Goal: Navigation & Orientation: Find specific page/section

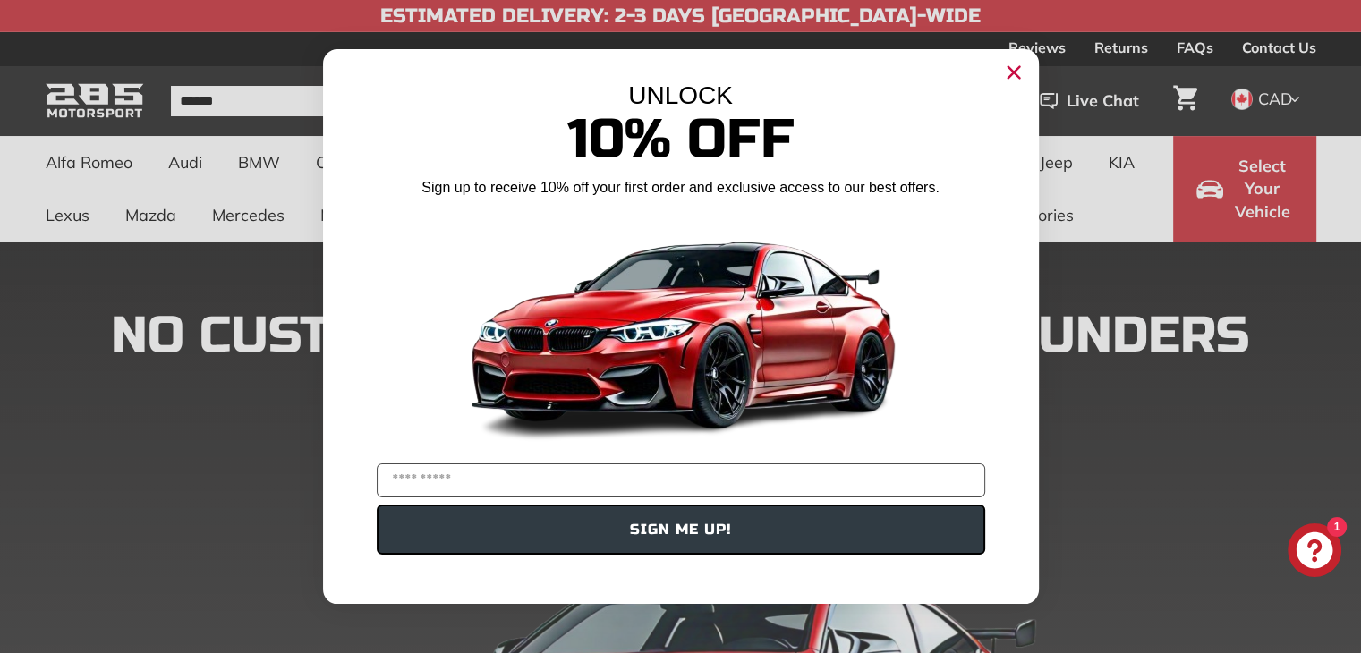
click at [1024, 72] on circle "Close dialog" at bounding box center [1012, 72] width 27 height 27
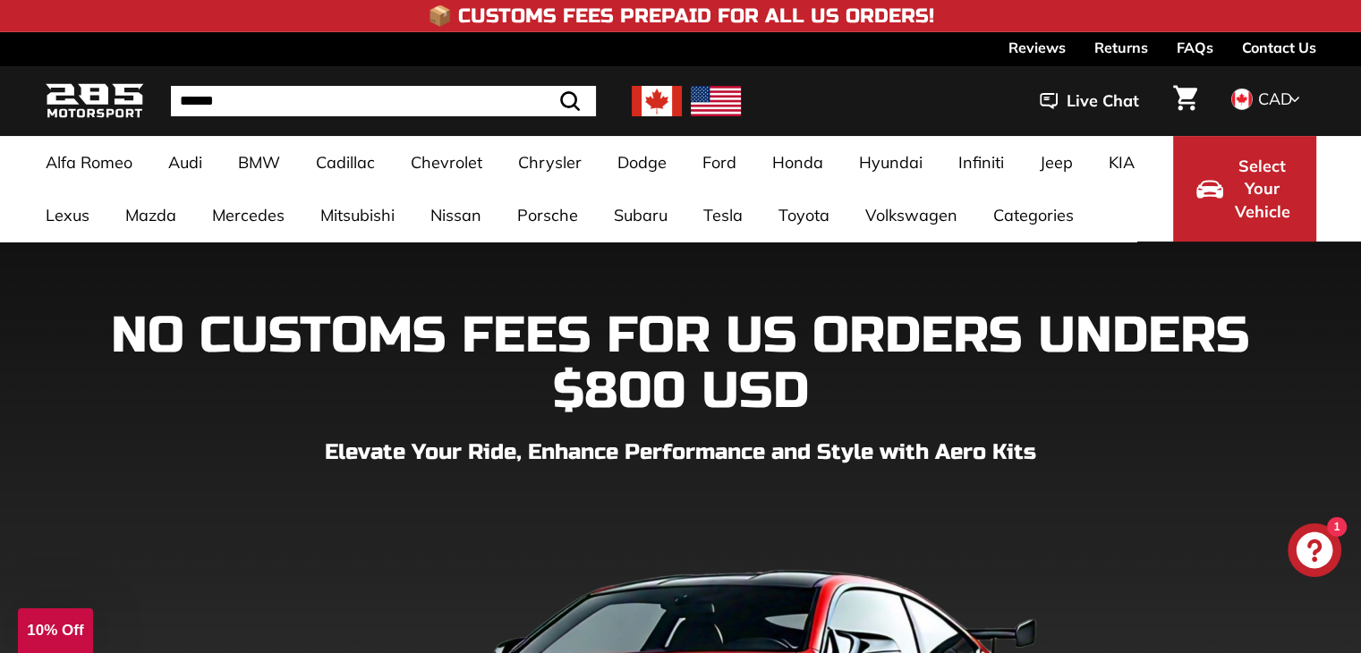
click at [646, 98] on img at bounding box center [657, 101] width 50 height 30
click at [658, 101] on img at bounding box center [657, 101] width 50 height 30
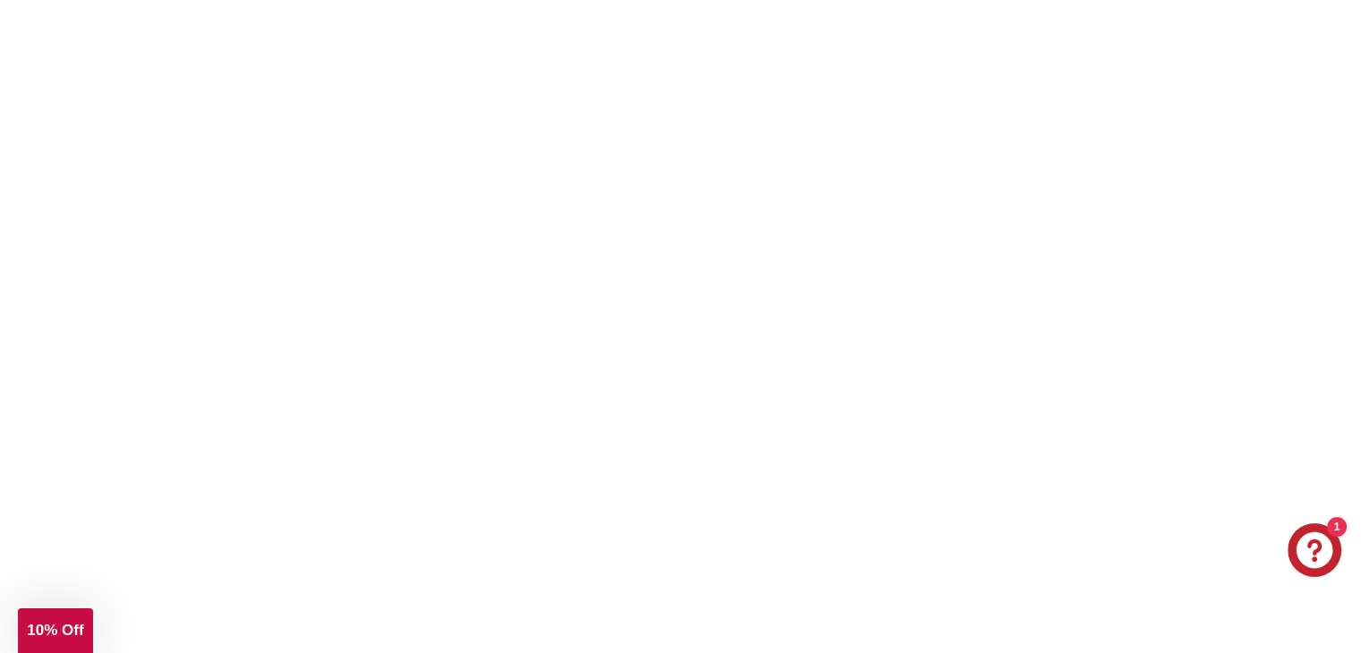
scroll to position [5304, 0]
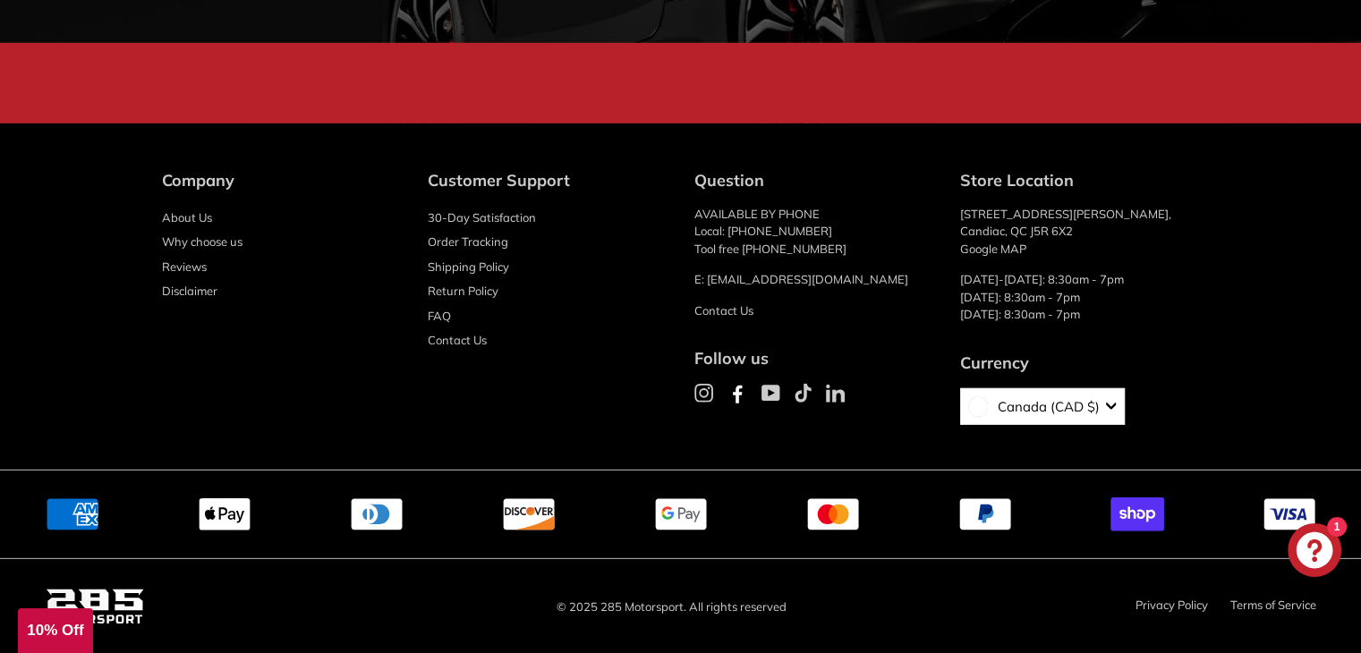
click at [1058, 402] on span "Canada (CAD $)" at bounding box center [1043, 407] width 111 height 21
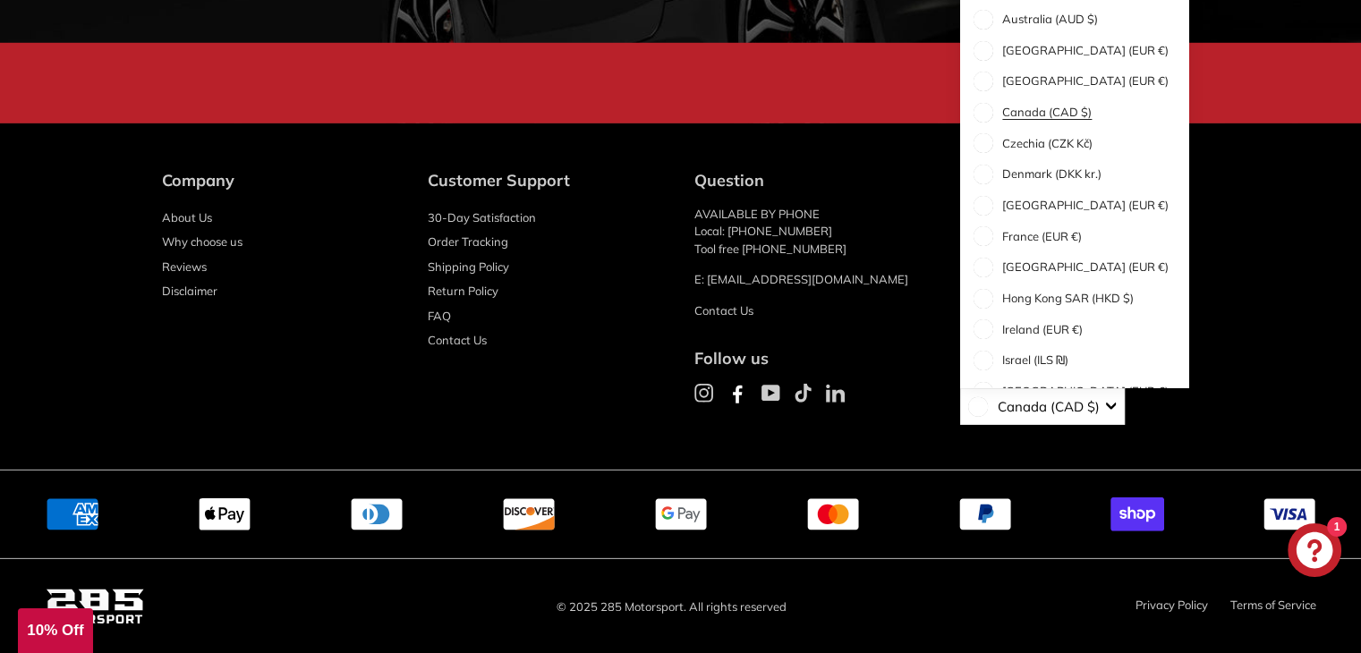
click at [1058, 402] on span "Canada (CAD $)" at bounding box center [1043, 407] width 111 height 21
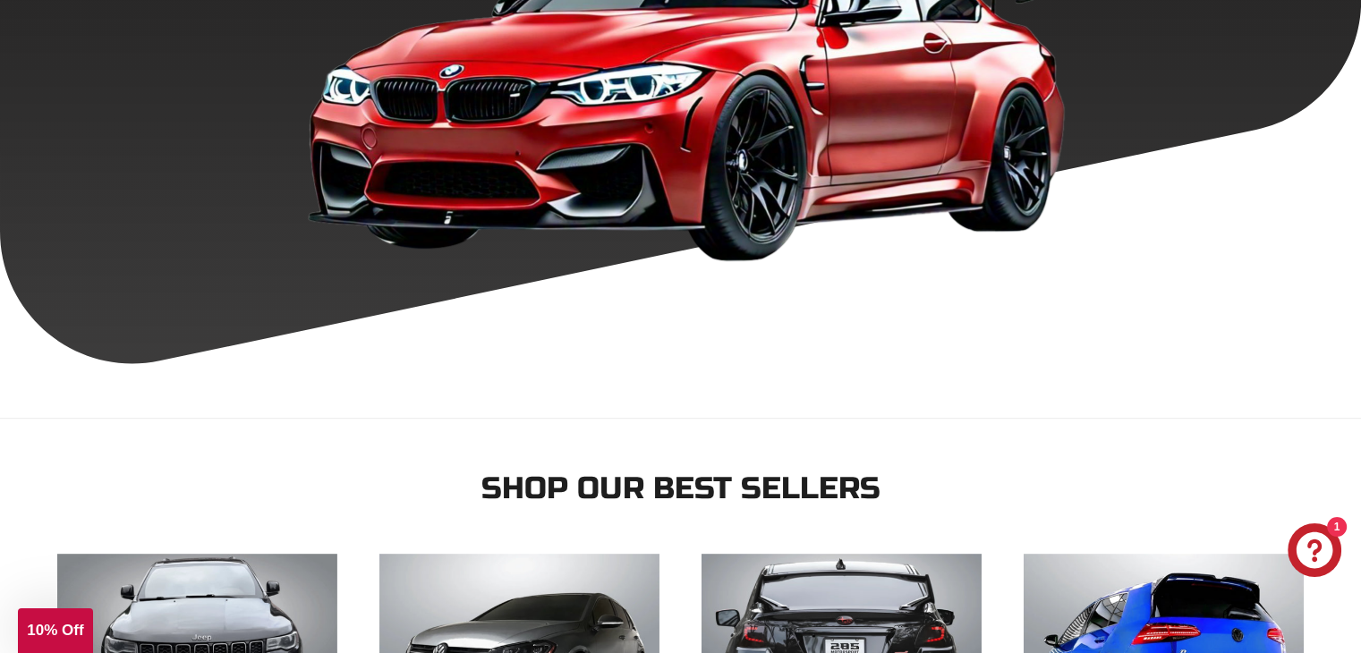
scroll to position [0, 0]
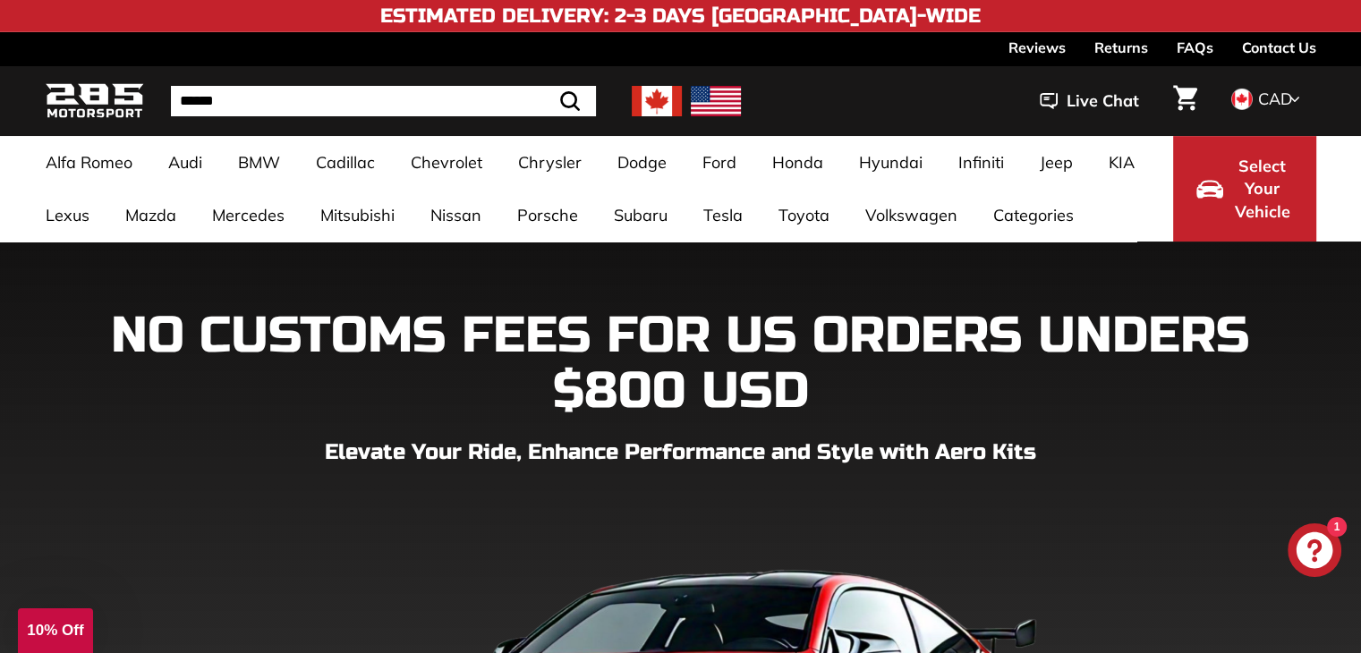
click at [1288, 112] on li "*** *** CAD CAD USD" at bounding box center [1267, 99] width 119 height 55
click at [1288, 104] on span "CAD" at bounding box center [1275, 99] width 34 height 21
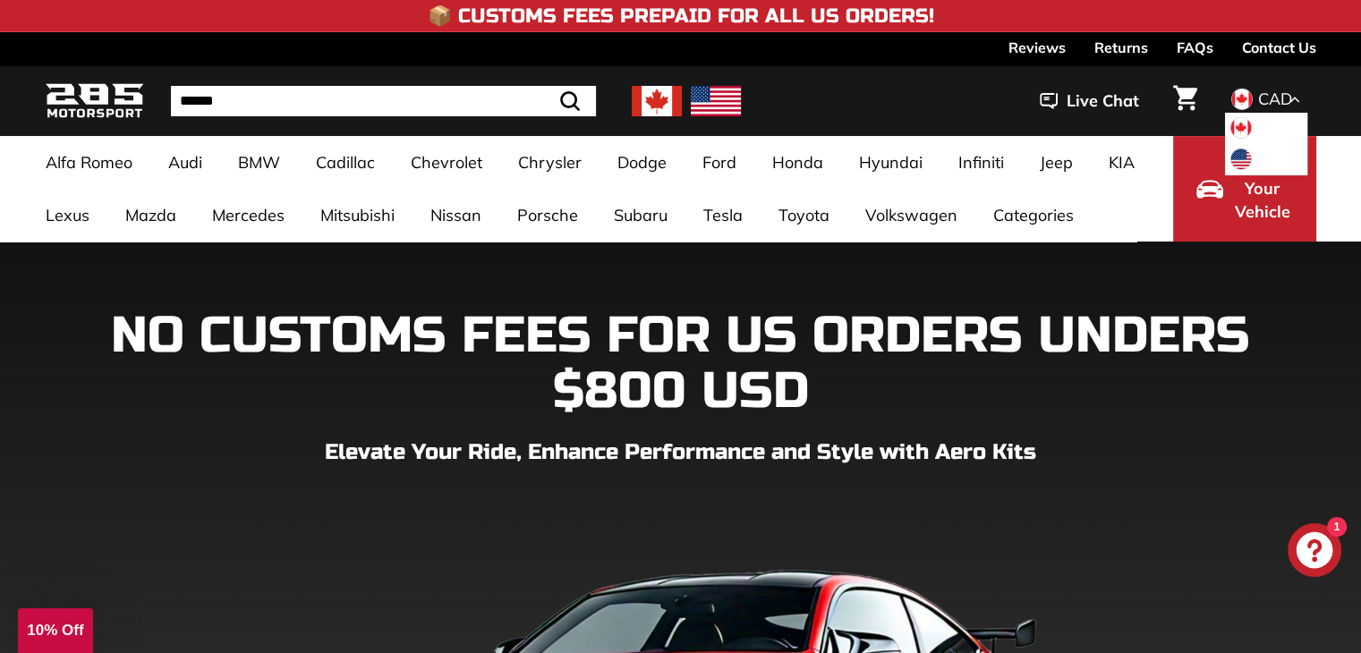
click at [1288, 104] on span "CAD" at bounding box center [1275, 99] width 34 height 21
click at [1289, 104] on icon at bounding box center [1294, 99] width 11 height 16
